Goal: Task Accomplishment & Management: Use online tool/utility

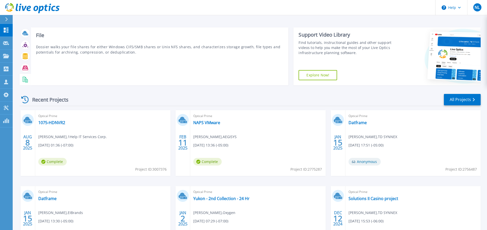
click at [28, 81] on icon at bounding box center [25, 80] width 6 height 6
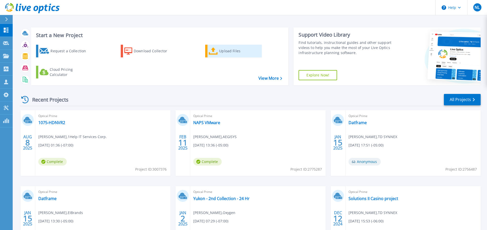
click at [228, 50] on div "Upload Files" at bounding box center [239, 51] width 41 height 10
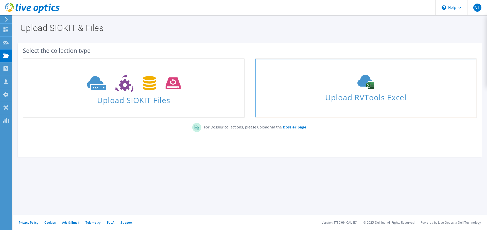
click at [347, 96] on span "Upload RVTools Excel" at bounding box center [365, 96] width 221 height 11
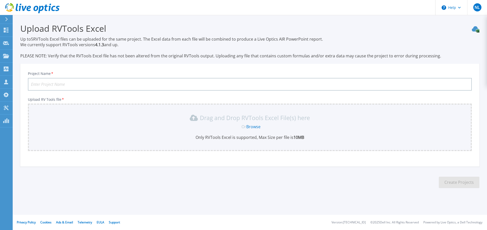
click at [250, 127] on link "Browse" at bounding box center [253, 127] width 14 height 6
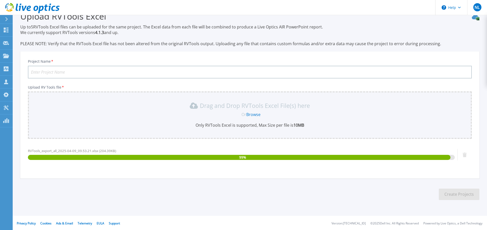
scroll to position [13, 0]
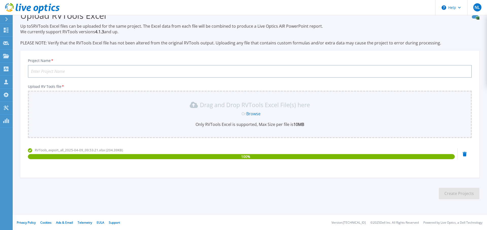
click at [55, 70] on input "Project Name *" at bounding box center [250, 71] width 444 height 13
type input "UDT"
click at [456, 192] on button "Create Projects" at bounding box center [459, 193] width 41 height 11
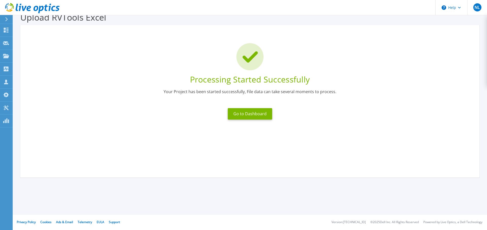
scroll to position [11, 0]
click at [245, 115] on button "Go to Dashboard" at bounding box center [250, 113] width 44 height 11
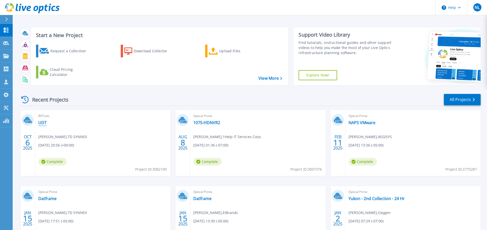
click at [44, 122] on link "UDT" at bounding box center [42, 122] width 8 height 5
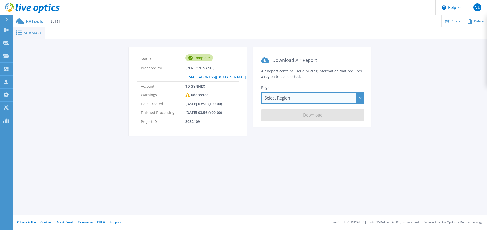
click at [359, 98] on div "Select Region [GEOGRAPHIC_DATA] ([GEOGRAPHIC_DATA]) [GEOGRAPHIC_DATA] ([GEOGRAP…" at bounding box center [312, 97] width 103 height 11
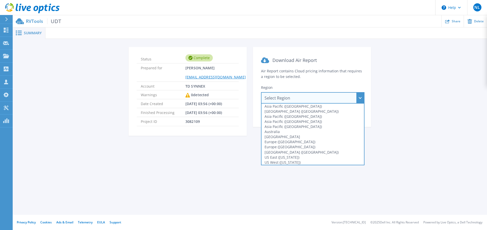
click at [94, 111] on div "Status Complete Prepared for [PERSON_NAME] [PERSON_NAME][EMAIL_ADDRESS][DOMAIN_…" at bounding box center [249, 94] width 459 height 95
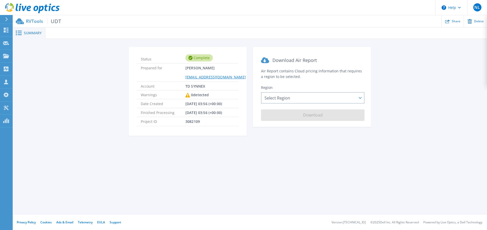
click at [28, 21] on p "RVTools UDT" at bounding box center [43, 21] width 35 height 6
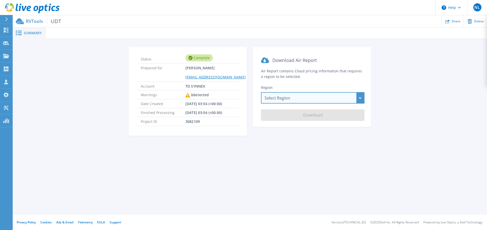
click at [322, 96] on div "Select Region [GEOGRAPHIC_DATA] ([GEOGRAPHIC_DATA]) [GEOGRAPHIC_DATA] ([GEOGRAP…" at bounding box center [312, 97] width 103 height 11
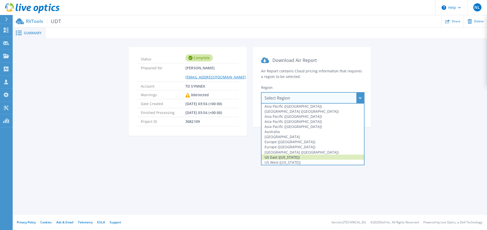
click at [294, 156] on div "US East (Virginia)" at bounding box center [312, 156] width 102 height 5
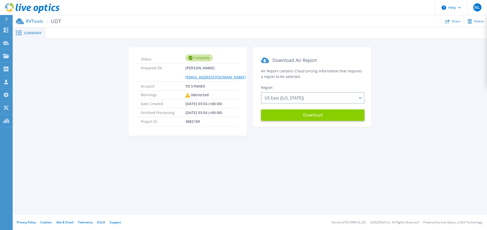
click at [311, 112] on button "Download" at bounding box center [312, 114] width 103 height 11
click at [243, 177] on div "Summary Status Complete Prepared for Nick Lyovin nick.lyovin@tdsynnex.com Accou…" at bounding box center [250, 107] width 474 height 215
